Goal: Task Accomplishment & Management: Complete application form

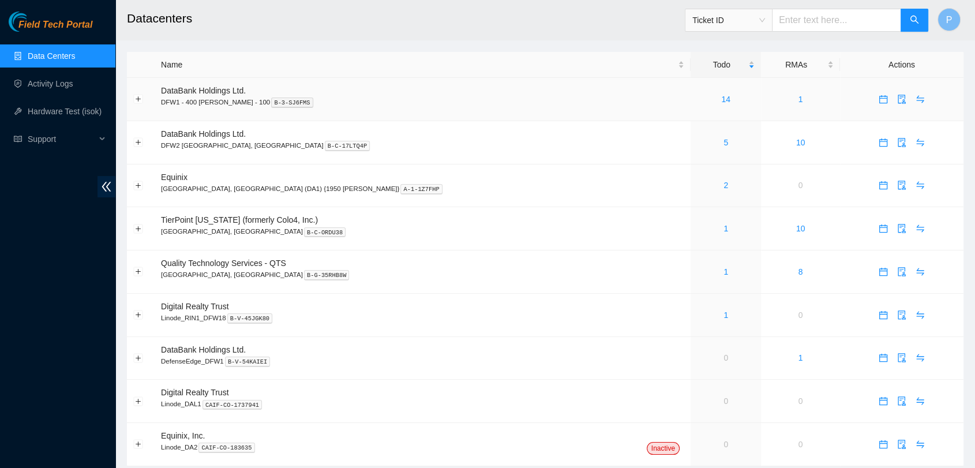
click at [691, 111] on td "14" at bounding box center [726, 99] width 70 height 43
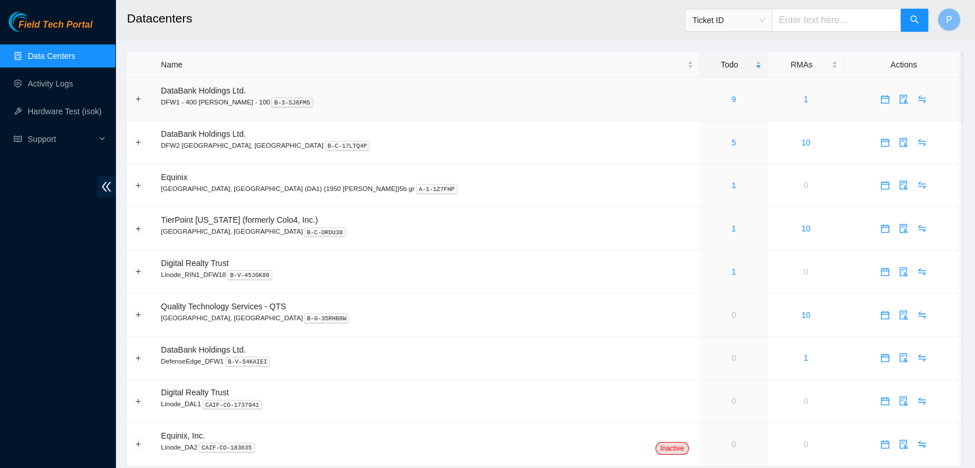
click at [700, 107] on td "9" at bounding box center [734, 99] width 68 height 43
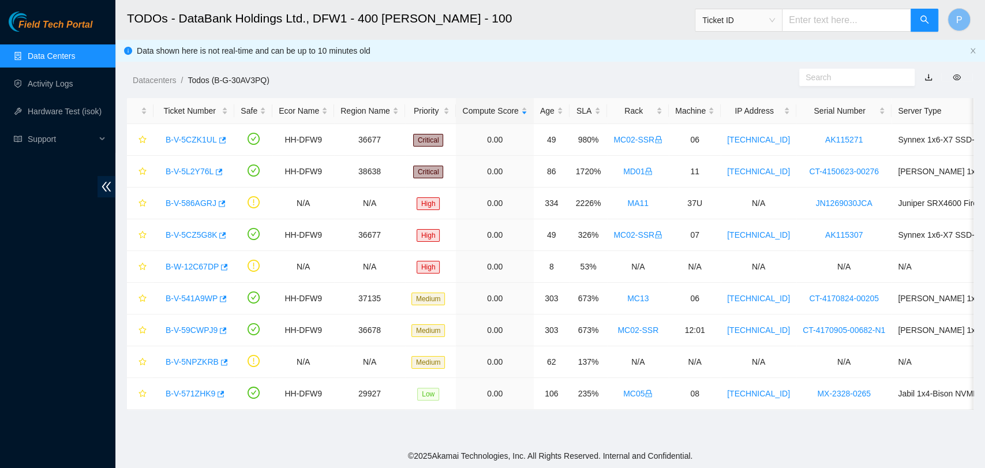
click at [72, 55] on link "Data Centers" at bounding box center [51, 55] width 47 height 9
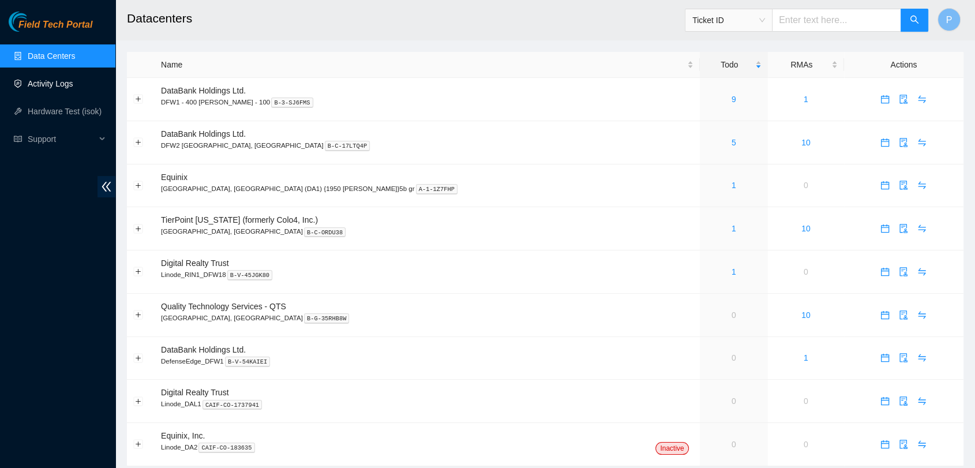
click at [35, 88] on link "Activity Logs" at bounding box center [51, 83] width 46 height 9
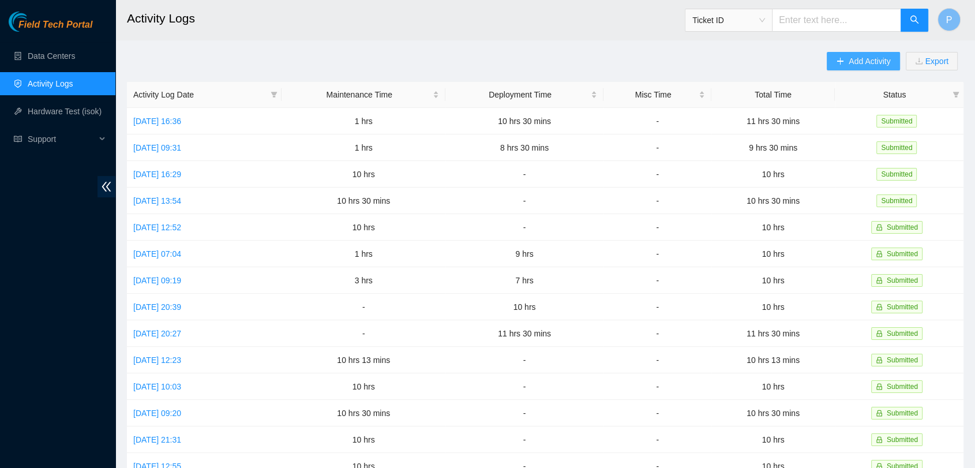
click at [845, 61] on button "Add Activity" at bounding box center [863, 61] width 73 height 18
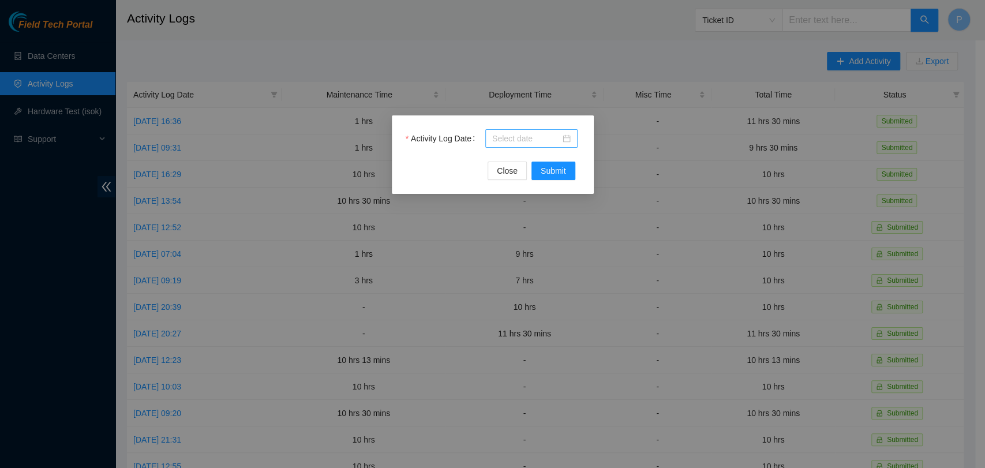
click at [536, 138] on input "Activity Log Date" at bounding box center [526, 138] width 68 height 13
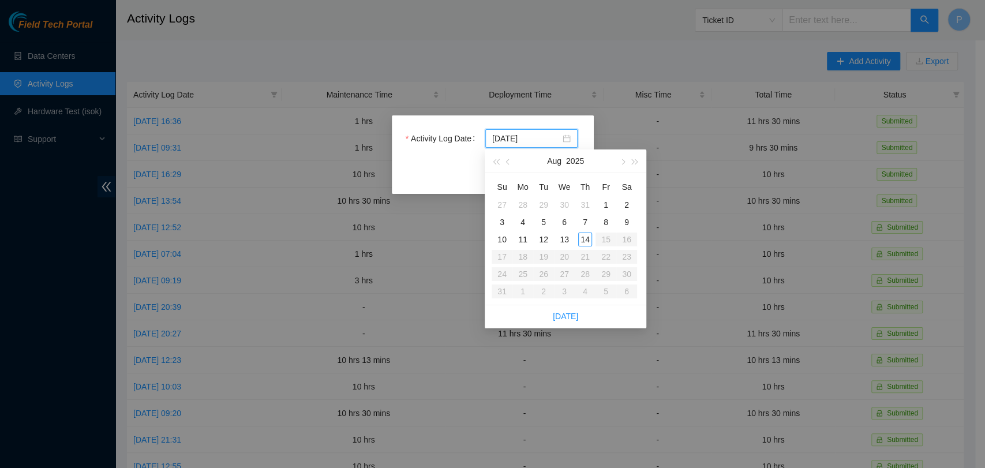
type input "[DATE]"
click at [561, 242] on div "13" at bounding box center [564, 240] width 14 height 14
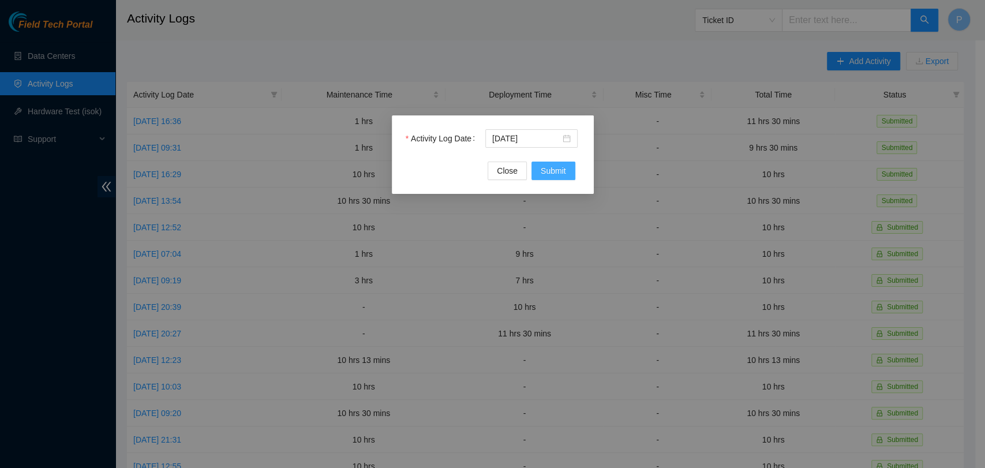
click at [563, 174] on span "Submit" at bounding box center [553, 170] width 25 height 13
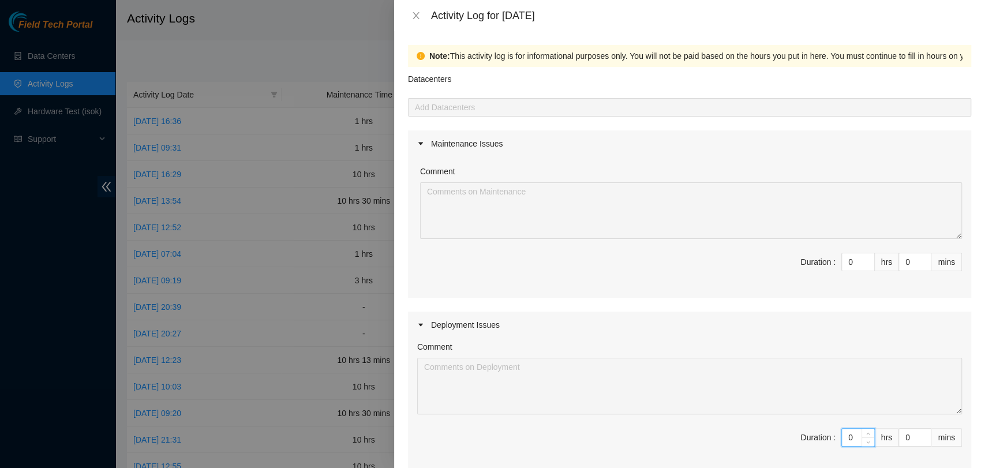
click at [843, 438] on input "0" at bounding box center [858, 437] width 32 height 17
type input "10"
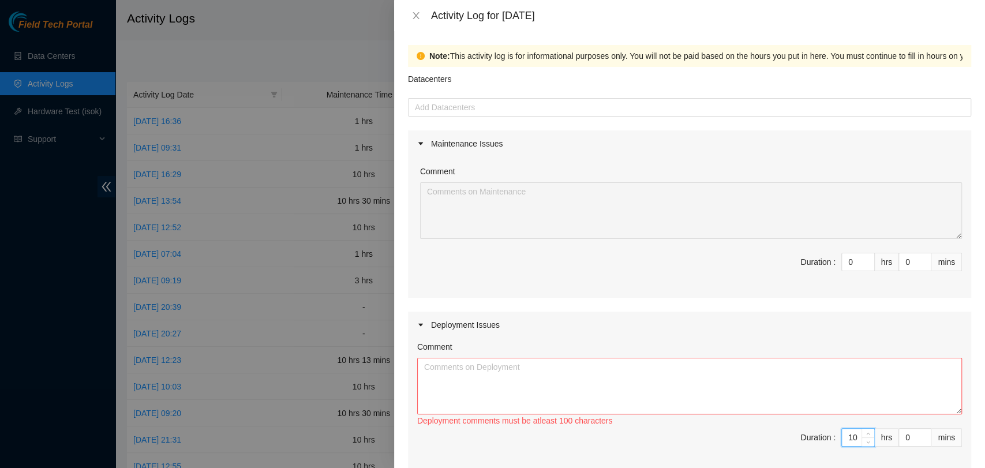
type input "10"
click at [737, 360] on textarea "Comment" at bounding box center [689, 386] width 545 height 57
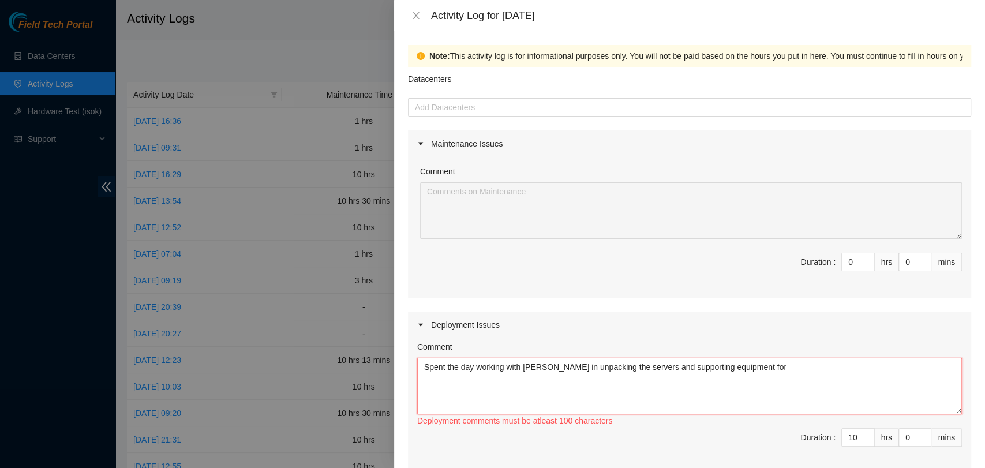
paste textarea "DP78418"
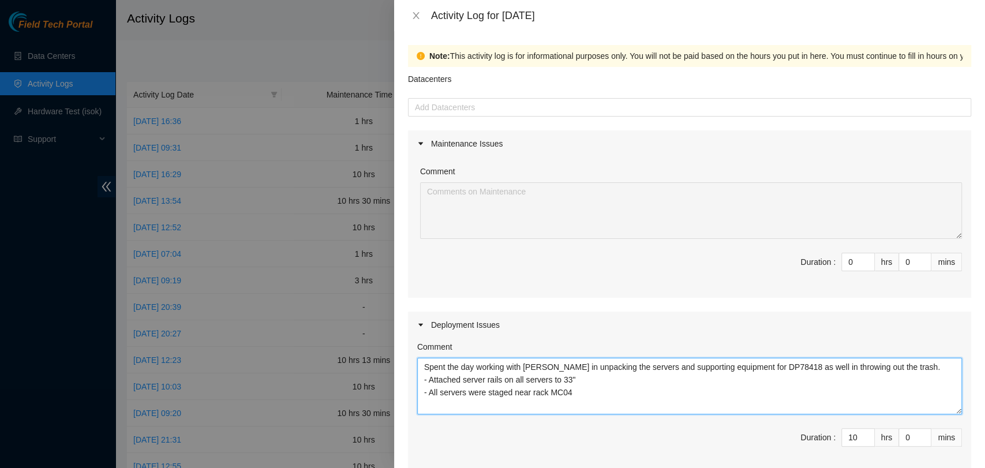
type textarea "Spent the day working with [PERSON_NAME] in unpacking the servers and supportin…"
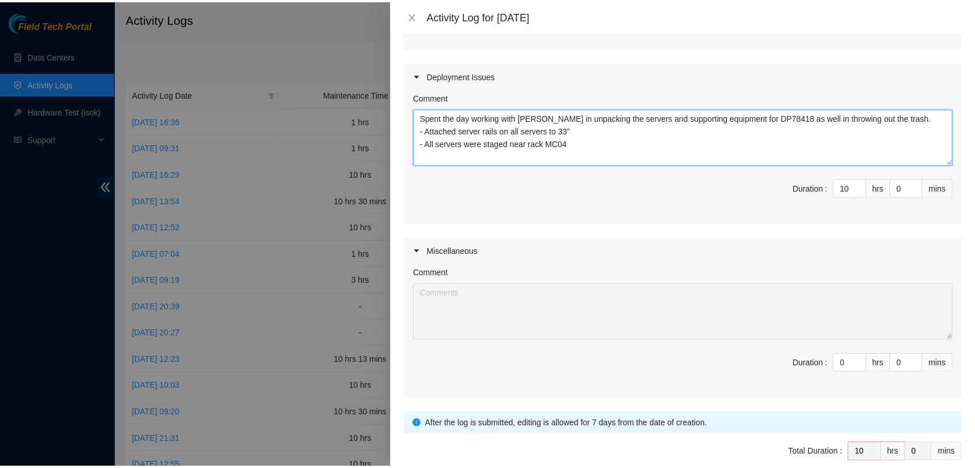
scroll to position [306, 0]
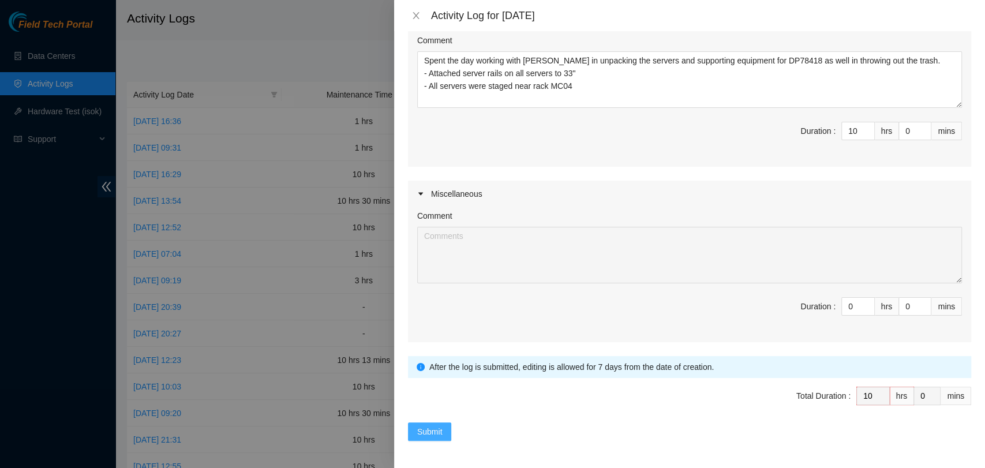
click at [442, 425] on span "Submit" at bounding box center [429, 431] width 25 height 13
